Goal: Complete application form

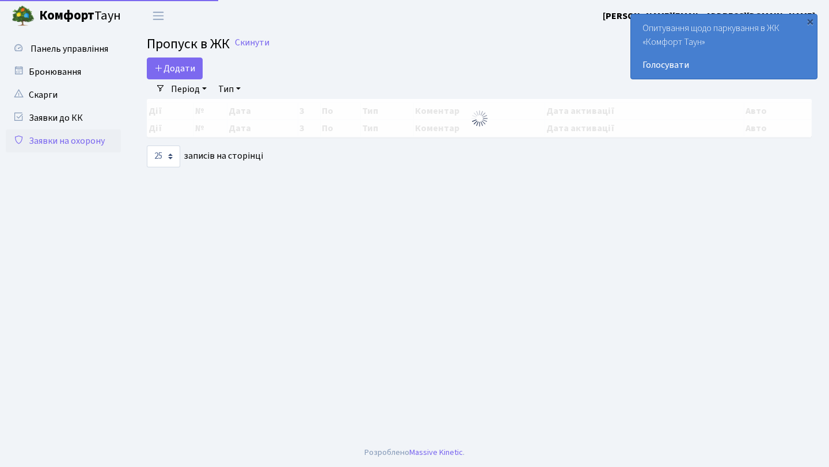
select select "25"
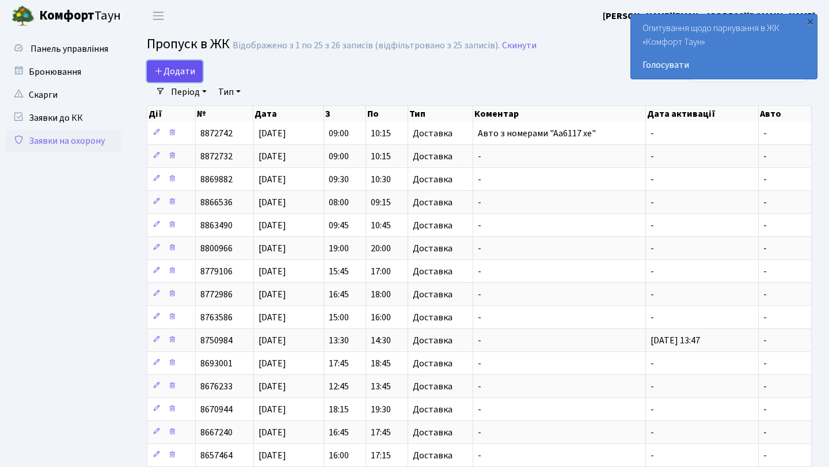
click at [181, 70] on span "Додати" at bounding box center [174, 71] width 41 height 13
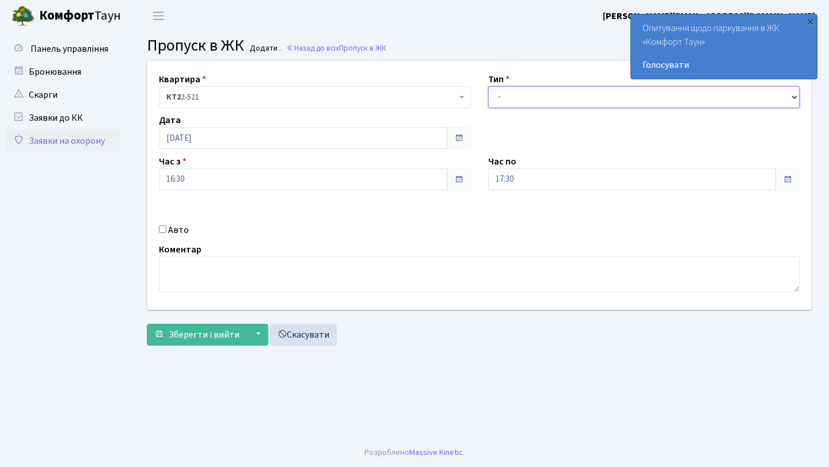
click at [542, 100] on select "- Доставка Таксі Гості Сервіс" at bounding box center [644, 97] width 312 height 22
select select "1"
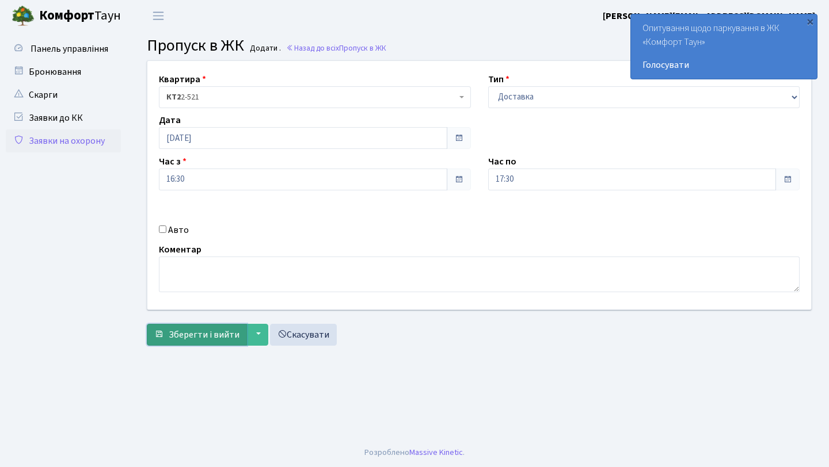
drag, startPoint x: 256, startPoint y: 391, endPoint x: 218, endPoint y: 336, distance: 67.5
click at [218, 336] on span "Зберегти і вийти" at bounding box center [204, 335] width 71 height 13
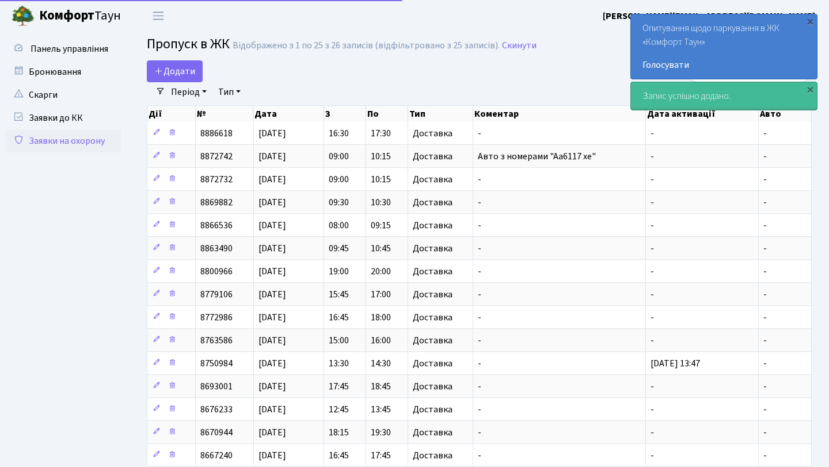
select select "25"
